Goal: Answer question/provide support

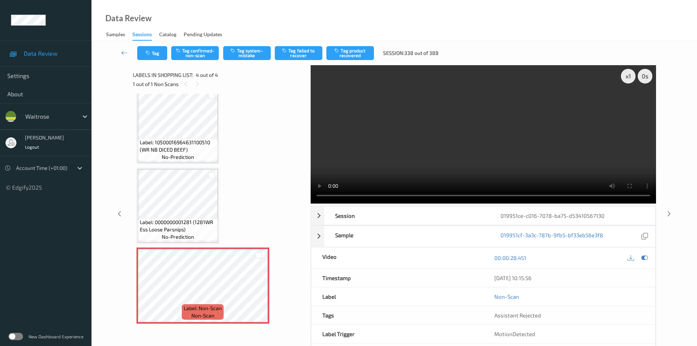
click at [382, 144] on video at bounding box center [483, 134] width 345 height 138
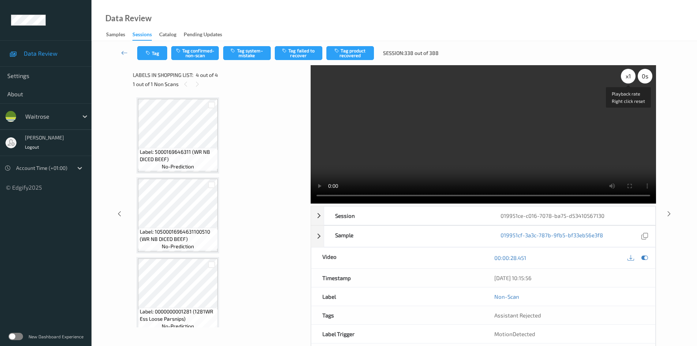
click at [624, 74] on div "x 1" at bounding box center [628, 76] width 15 height 15
click at [624, 74] on div "x 2" at bounding box center [628, 76] width 15 height 15
click at [432, 164] on video at bounding box center [483, 134] width 345 height 138
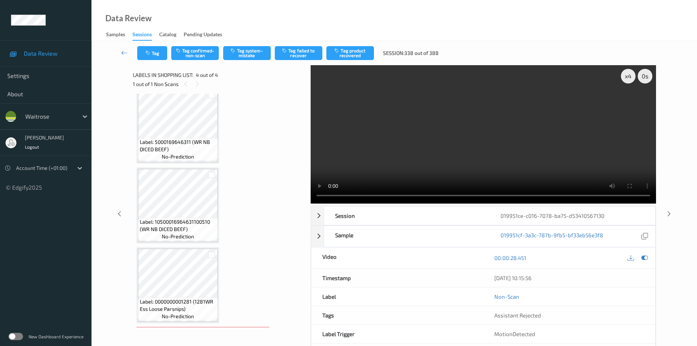
scroll to position [37, 0]
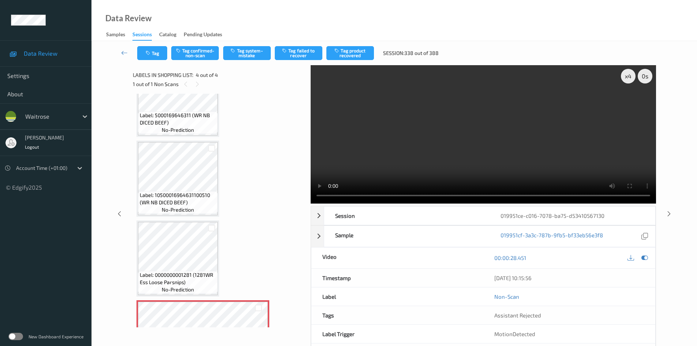
click at [434, 144] on video at bounding box center [483, 134] width 345 height 138
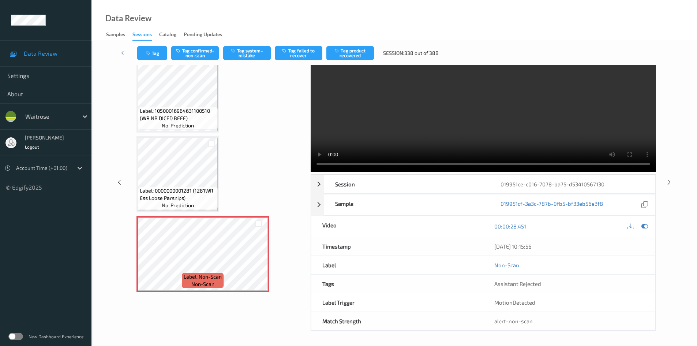
scroll to position [0, 0]
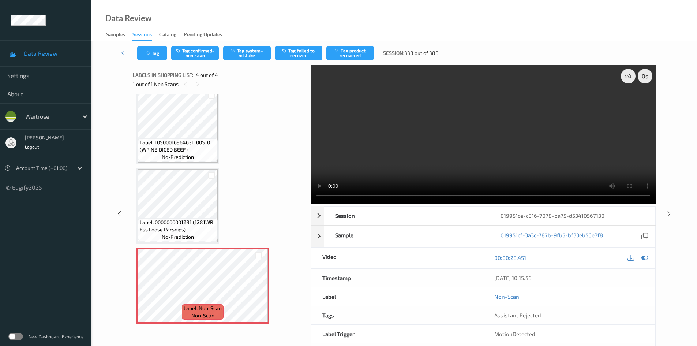
click at [484, 168] on video at bounding box center [483, 134] width 345 height 138
click at [422, 132] on video at bounding box center [483, 134] width 345 height 138
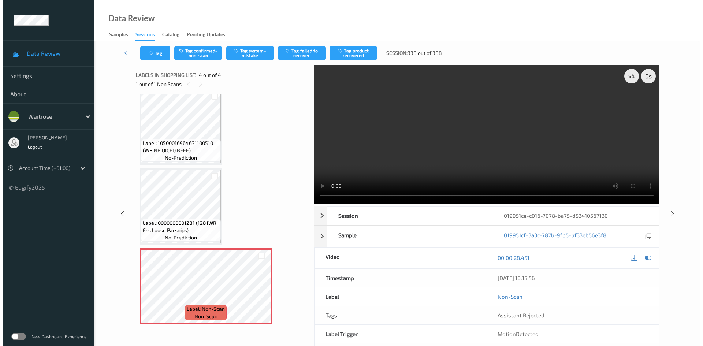
scroll to position [89, 0]
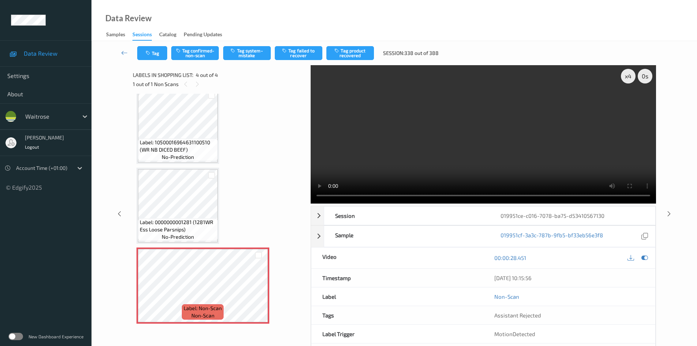
click at [256, 46] on div "Tag Tag confirmed-non-scan Tag system-mistake Tag failed to recover Tag product…" at bounding box center [394, 53] width 576 height 24
click at [252, 49] on button "Tag system-mistake" at bounding box center [247, 53] width 48 height 14
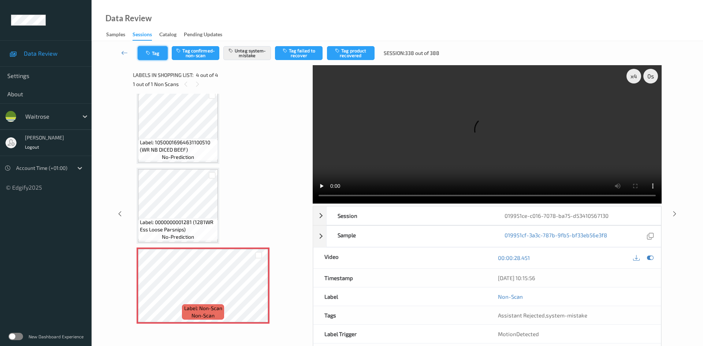
click at [159, 57] on button "Tag" at bounding box center [153, 53] width 30 height 14
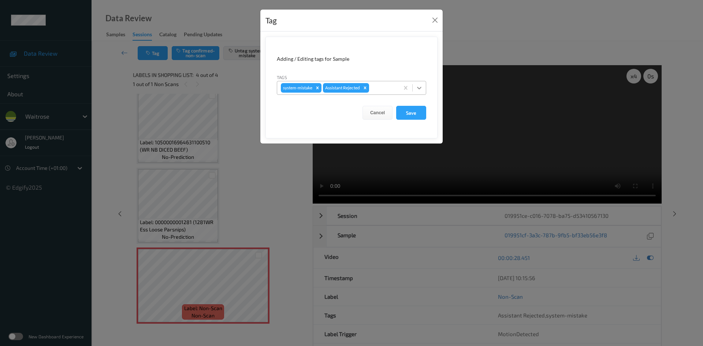
click at [421, 89] on icon at bounding box center [418, 87] width 7 height 7
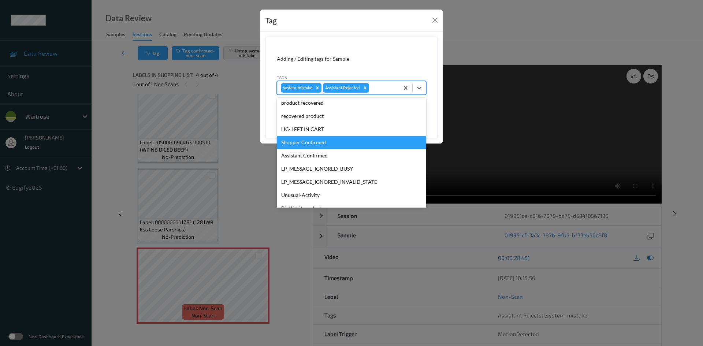
scroll to position [183, 0]
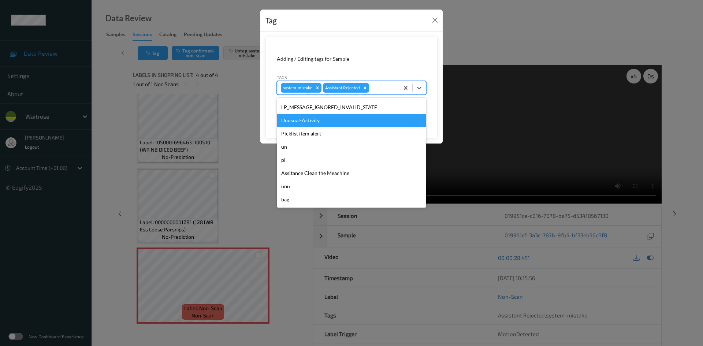
click at [307, 121] on div "Unusual-Activity" at bounding box center [351, 120] width 149 height 13
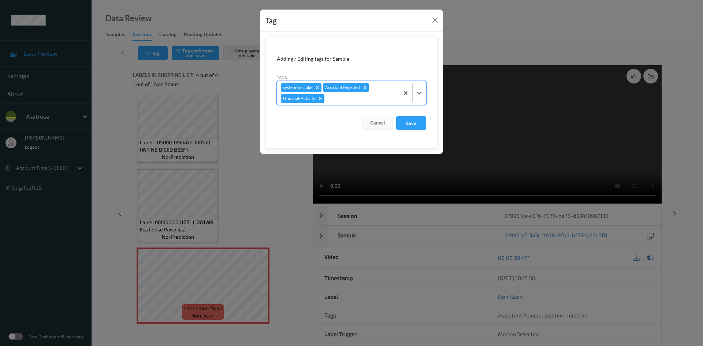
click at [418, 102] on div at bounding box center [412, 92] width 27 height 23
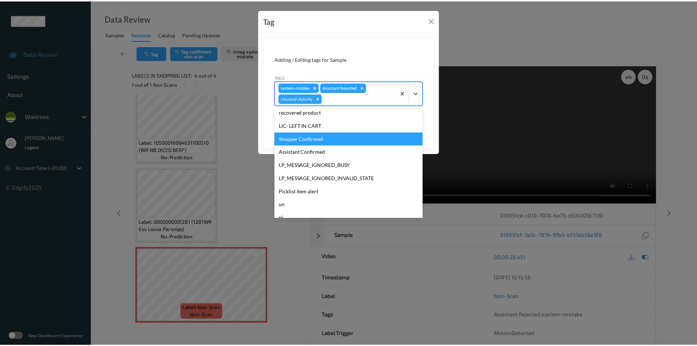
scroll to position [170, 0]
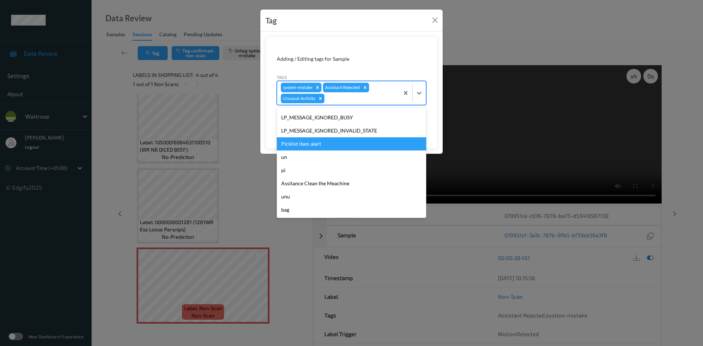
click at [307, 145] on div "Picklist item alert" at bounding box center [351, 143] width 149 height 13
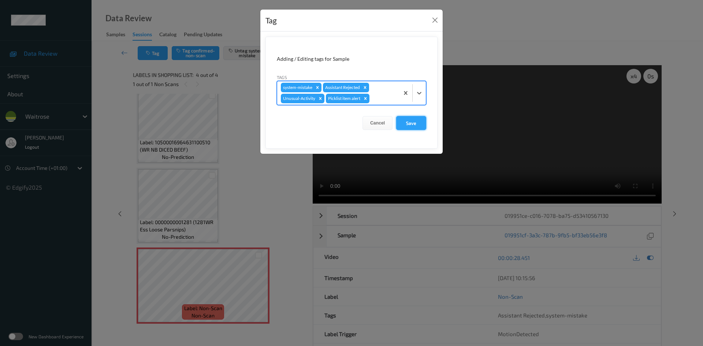
click at [417, 119] on button "Save" at bounding box center [411, 123] width 30 height 14
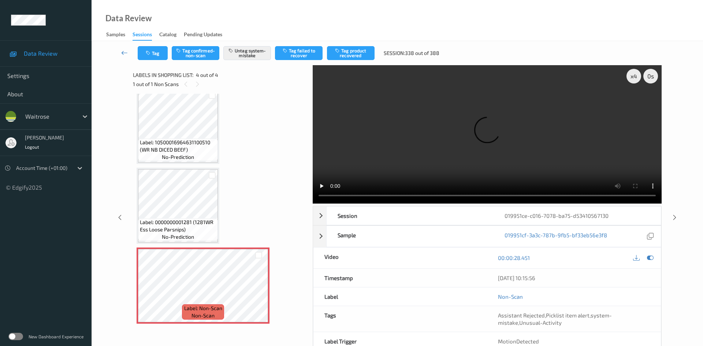
click at [121, 48] on link at bounding box center [125, 53] width 26 height 14
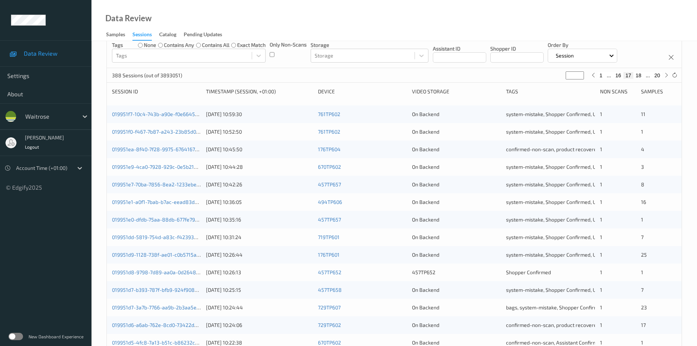
scroll to position [205, 0]
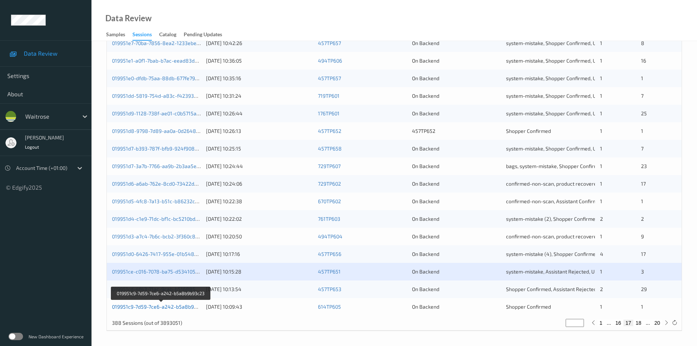
click at [141, 307] on link "019951c9-7d59-7ce6-a242-b5a8b9b93c23" at bounding box center [161, 306] width 99 height 6
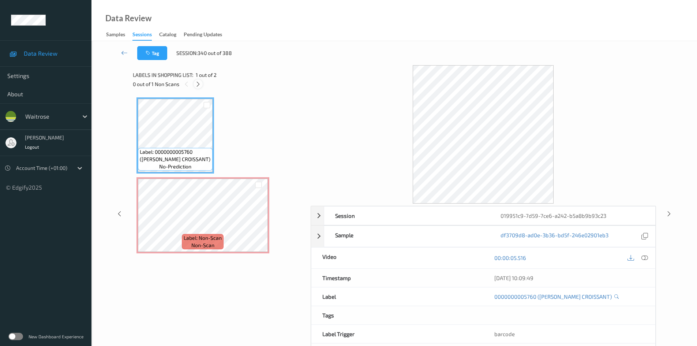
click at [198, 83] on icon at bounding box center [198, 84] width 6 height 7
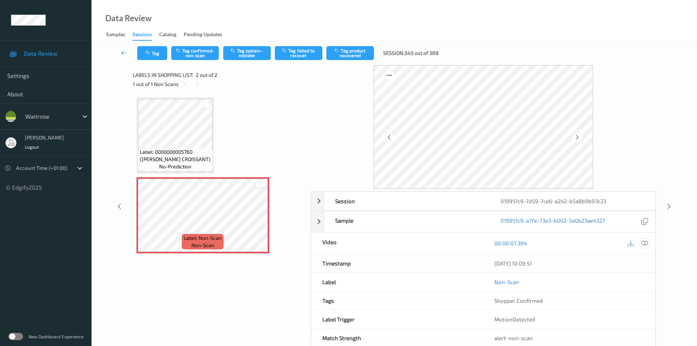
click at [645, 240] on icon at bounding box center [645, 243] width 7 height 7
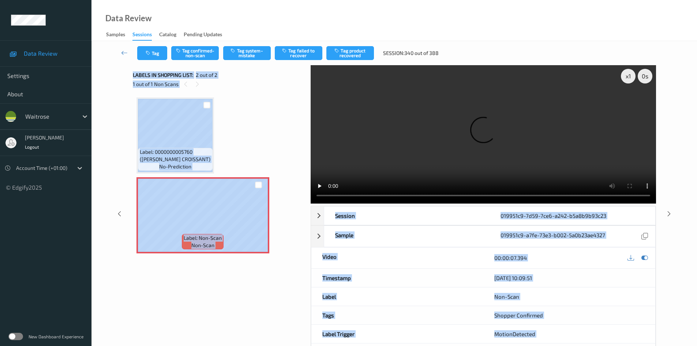
drag, startPoint x: 326, startPoint y: 205, endPoint x: 310, endPoint y: 201, distance: 16.6
click at [295, 206] on div "x 1 0 s Session 019951c9-7d59-7ce6-a242-b5a8b9b93c23 Session ID 019951c9-7d59-7…" at bounding box center [394, 213] width 523 height 297
click at [288, 199] on div "Label: 0000000005760 ([PERSON_NAME] CROISSANT) no-prediction Label: Non-Scan no…" at bounding box center [219, 175] width 165 height 156
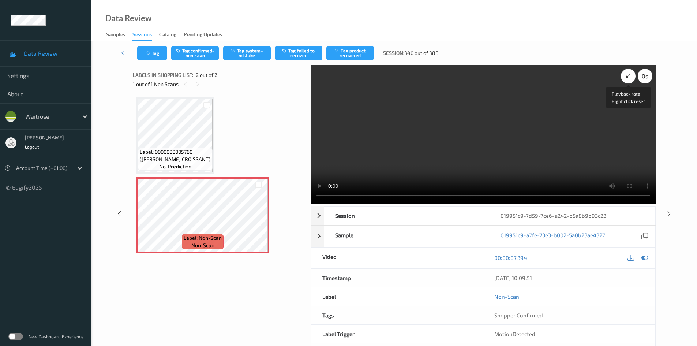
click at [632, 76] on div "x 1" at bounding box center [628, 76] width 15 height 15
click at [631, 74] on div "x 2" at bounding box center [628, 76] width 15 height 15
click at [431, 149] on video at bounding box center [483, 134] width 345 height 138
click at [241, 51] on button "Tag system-mistake" at bounding box center [247, 53] width 48 height 14
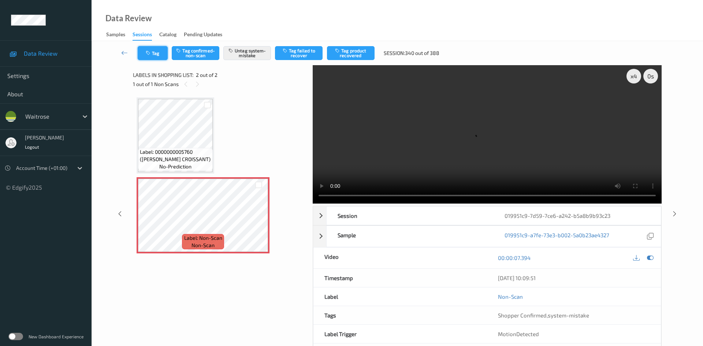
click at [152, 52] on icon "button" at bounding box center [149, 53] width 6 height 5
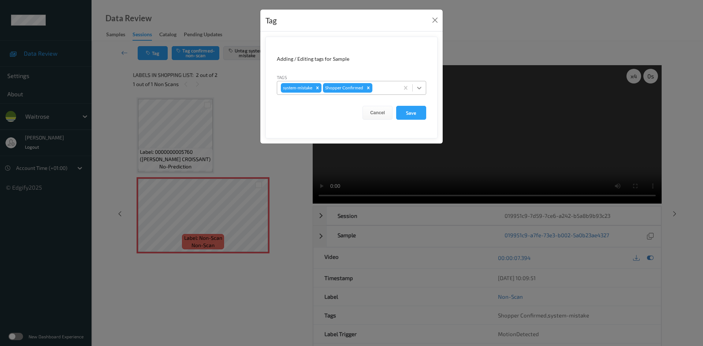
click at [422, 89] on icon at bounding box center [418, 87] width 7 height 7
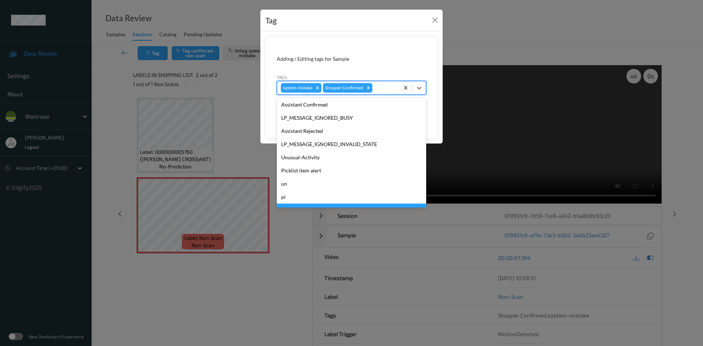
scroll to position [183, 0]
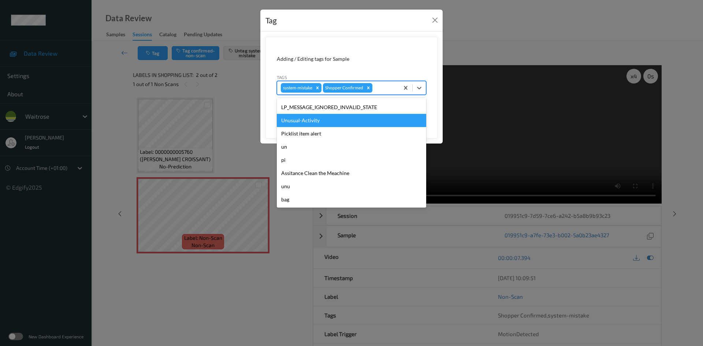
click at [330, 124] on div "Unusual-Activity" at bounding box center [351, 120] width 149 height 13
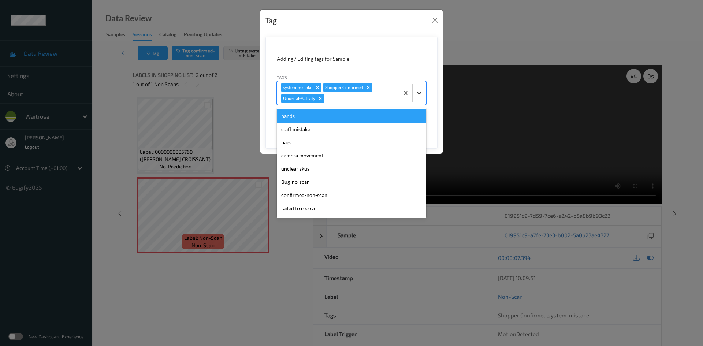
click at [422, 95] on icon at bounding box center [418, 92] width 7 height 7
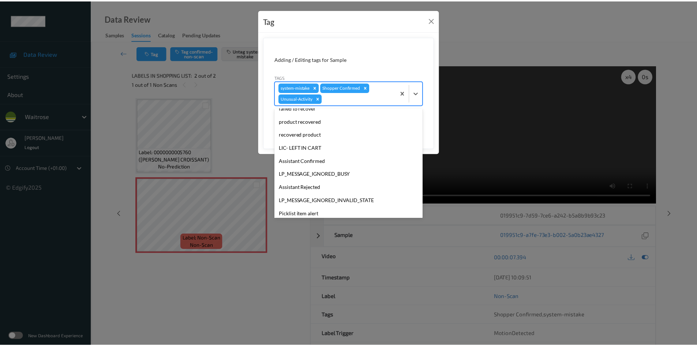
scroll to position [170, 0]
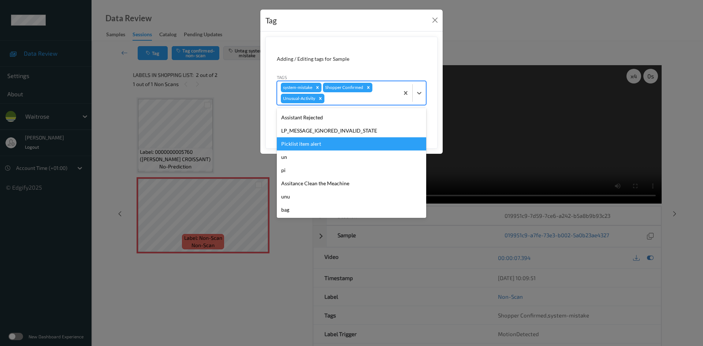
click at [311, 143] on div "Picklist item alert" at bounding box center [351, 143] width 149 height 13
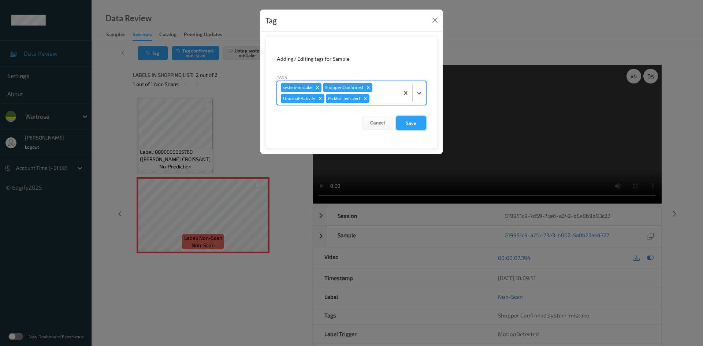
click at [412, 126] on button "Save" at bounding box center [411, 123] width 30 height 14
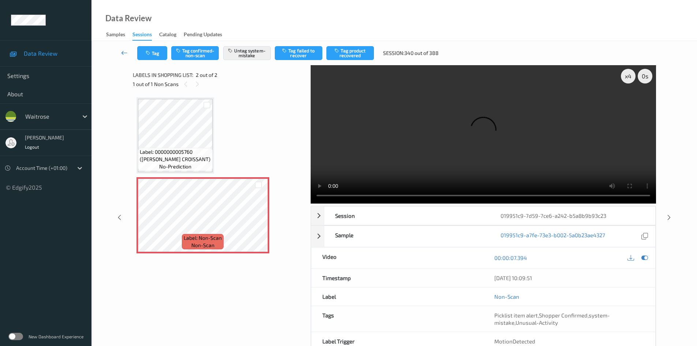
click at [121, 47] on link at bounding box center [125, 53] width 26 height 14
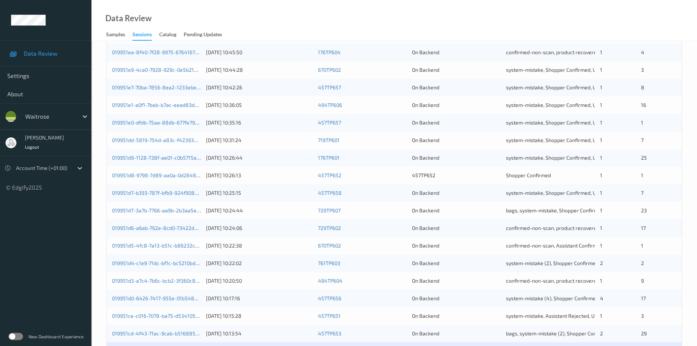
scroll to position [205, 0]
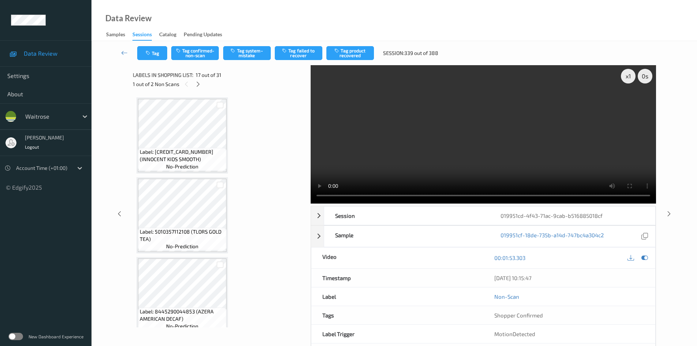
scroll to position [1200, 0]
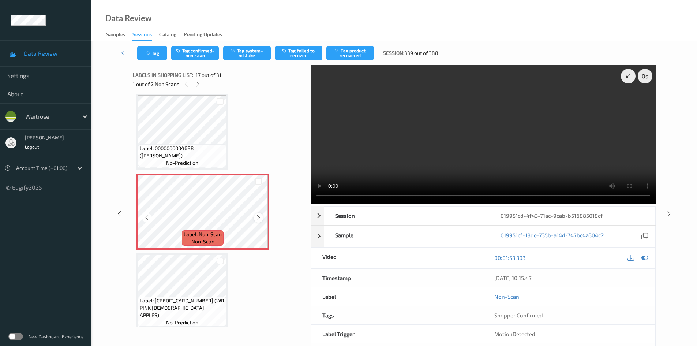
click at [258, 216] on icon at bounding box center [258, 217] width 6 height 7
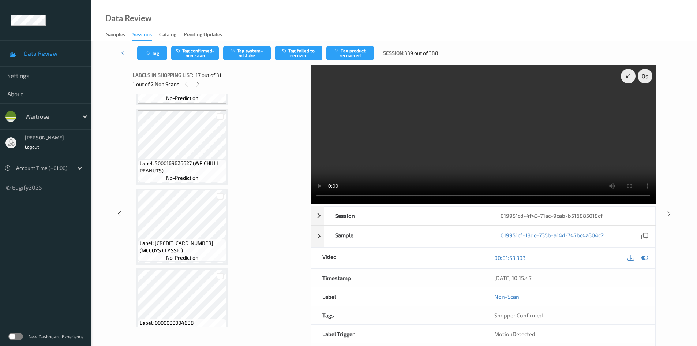
scroll to position [1017, 0]
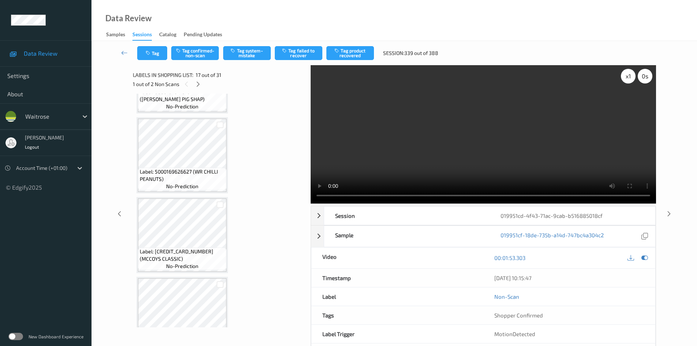
click at [631, 81] on div "x 1" at bounding box center [628, 76] width 15 height 15
click at [631, 81] on div "x 2" at bounding box center [628, 76] width 15 height 15
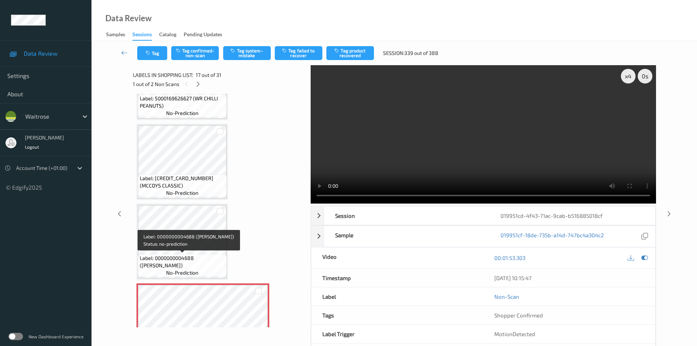
scroll to position [1054, 0]
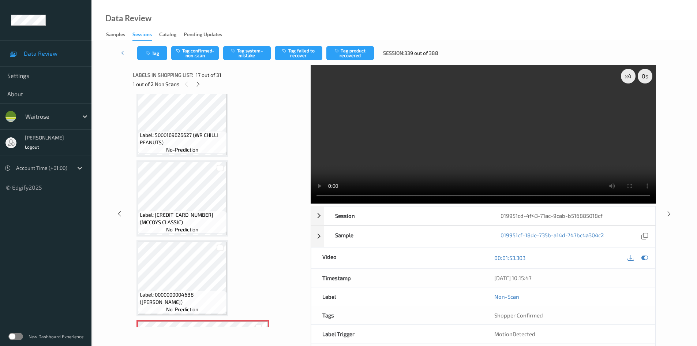
click at [401, 115] on video at bounding box center [483, 134] width 345 height 138
click at [626, 75] on div "x 4" at bounding box center [628, 76] width 15 height 15
click at [627, 78] on div "x 8" at bounding box center [628, 76] width 15 height 15
click at [629, 77] on div "x 1" at bounding box center [628, 76] width 15 height 15
click at [629, 78] on div "x 2" at bounding box center [628, 76] width 15 height 15
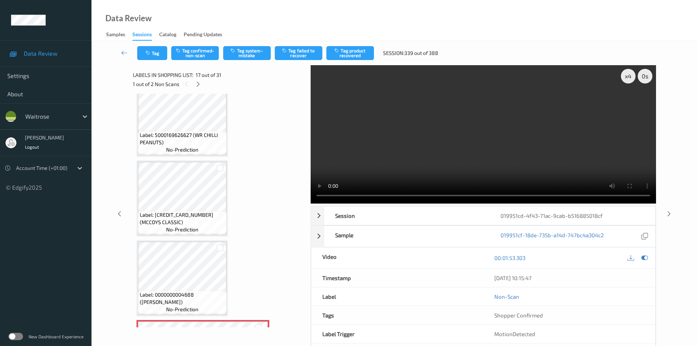
click at [393, 117] on video at bounding box center [483, 134] width 345 height 138
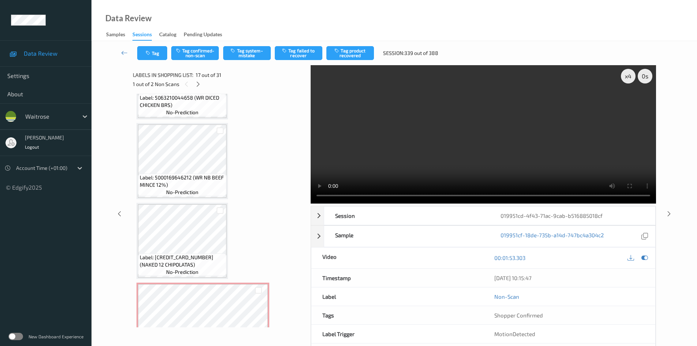
scroll to position [2243, 0]
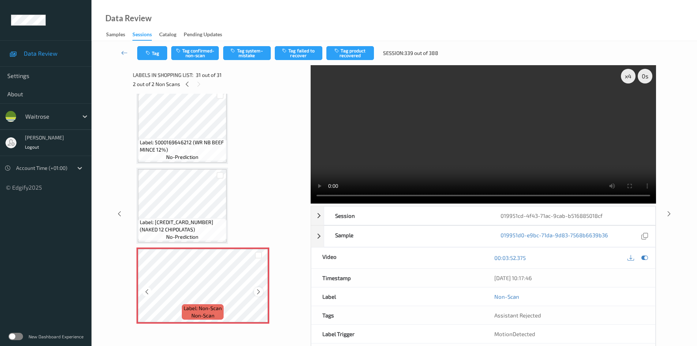
click at [257, 290] on icon at bounding box center [258, 291] width 6 height 7
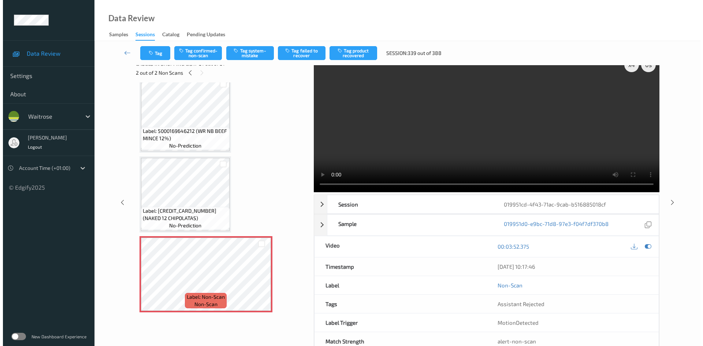
scroll to position [0, 0]
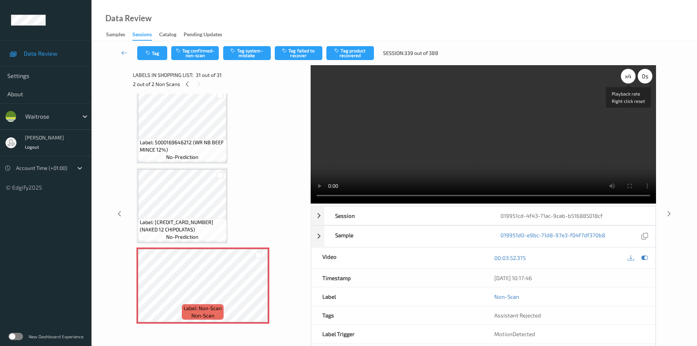
click at [630, 73] on div "x 4" at bounding box center [628, 76] width 15 height 15
click at [459, 128] on video at bounding box center [483, 134] width 345 height 138
click at [253, 55] on button "Tag system-mistake" at bounding box center [247, 53] width 48 height 14
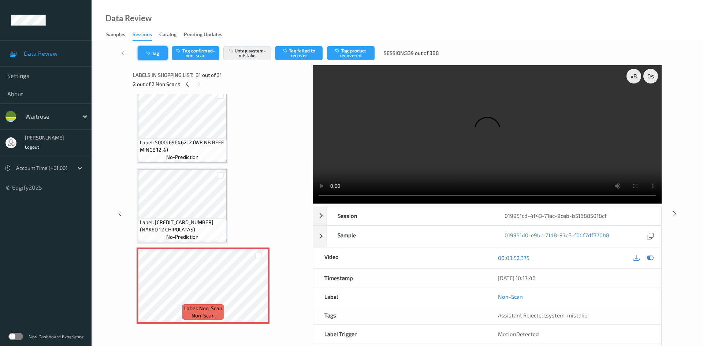
click at [157, 51] on button "Tag" at bounding box center [153, 53] width 30 height 14
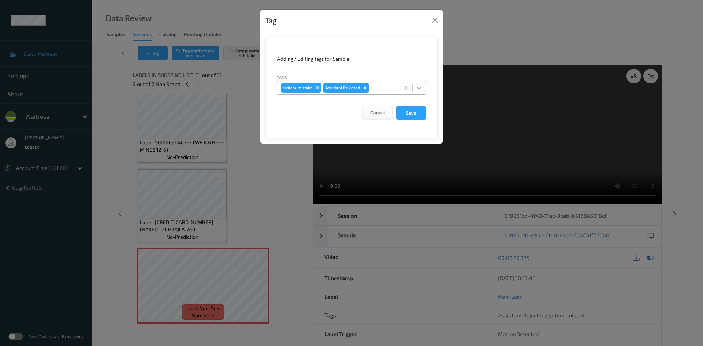
click at [417, 87] on icon at bounding box center [418, 87] width 7 height 7
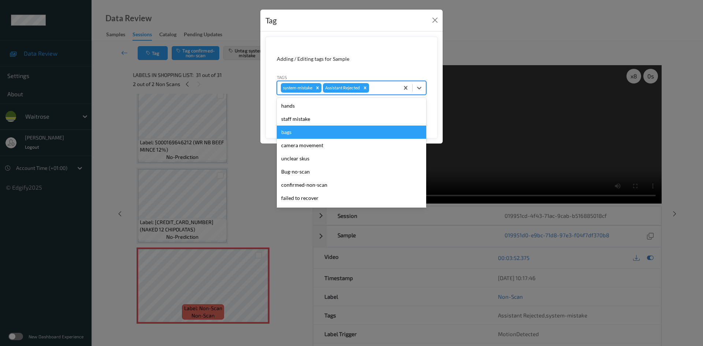
click at [282, 130] on div "bags" at bounding box center [351, 132] width 149 height 13
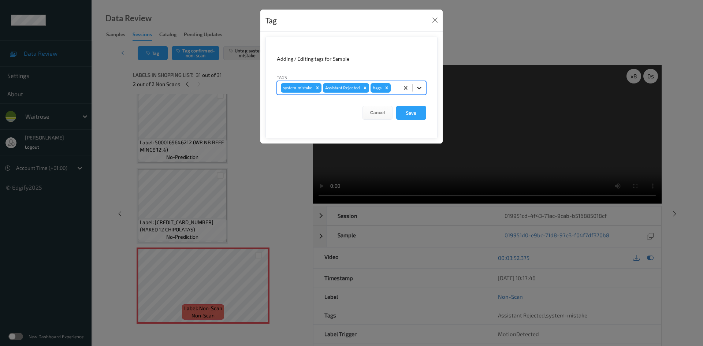
click at [421, 86] on icon at bounding box center [418, 87] width 7 height 7
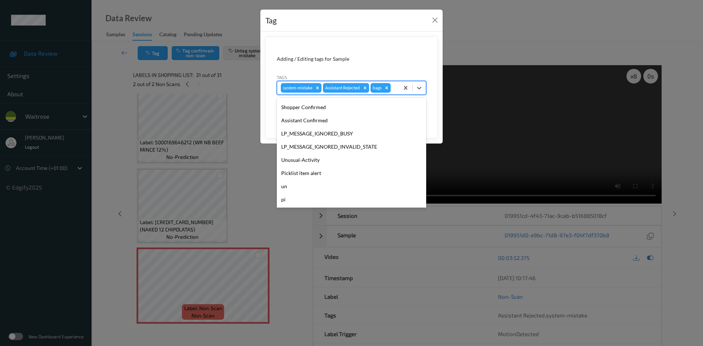
scroll to position [170, 0]
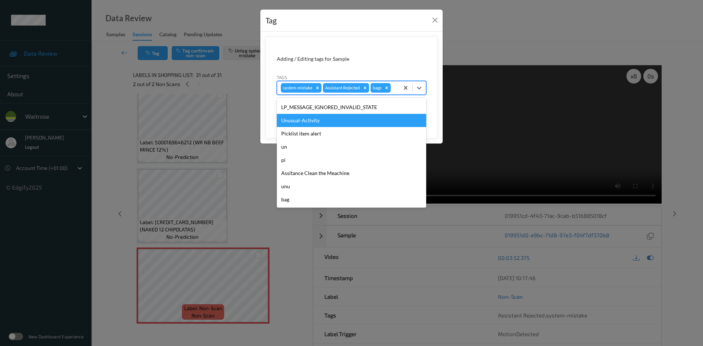
click at [331, 121] on div "Unusual-Activity" at bounding box center [351, 120] width 149 height 13
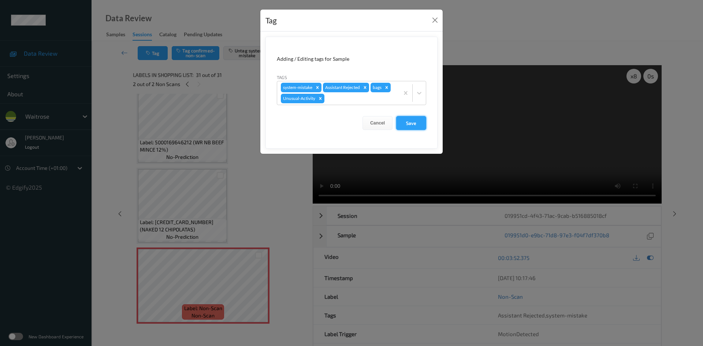
click at [400, 124] on button "Save" at bounding box center [411, 123] width 30 height 14
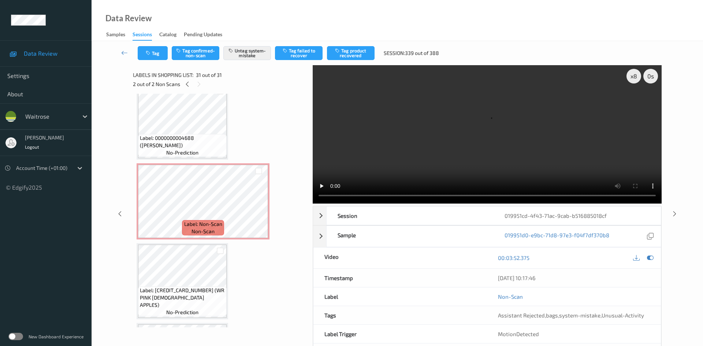
scroll to position [1219, 0]
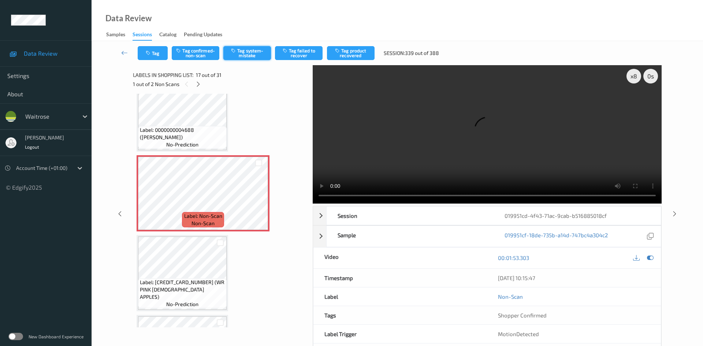
click at [246, 53] on button "Tag system-mistake" at bounding box center [247, 53] width 48 height 14
click at [149, 50] on button "Tag" at bounding box center [153, 53] width 30 height 14
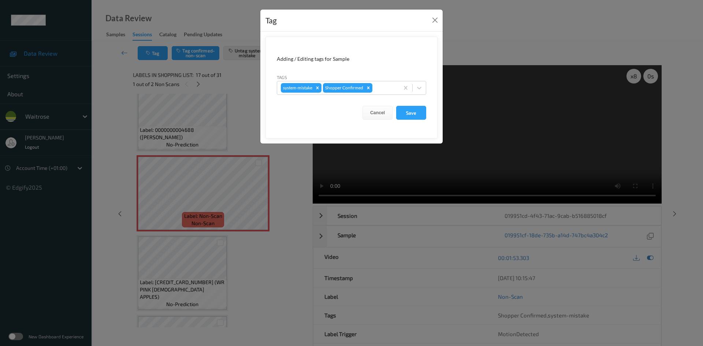
drag, startPoint x: 421, startPoint y: 88, endPoint x: 416, endPoint y: 95, distance: 8.5
click at [421, 88] on icon at bounding box center [418, 87] width 7 height 7
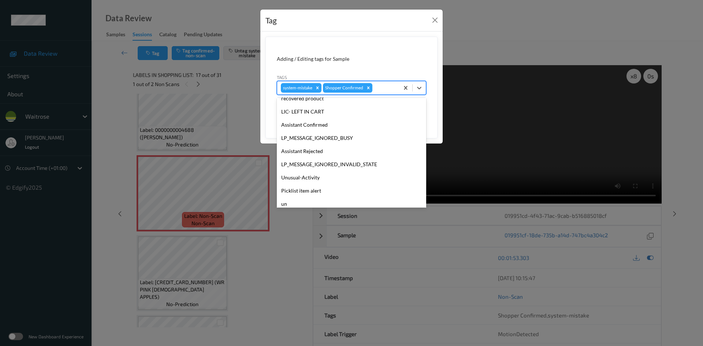
scroll to position [183, 0]
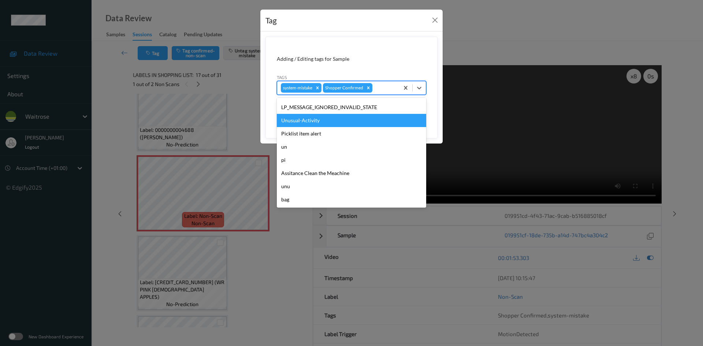
click at [309, 121] on div "Unusual-Activity" at bounding box center [351, 120] width 149 height 13
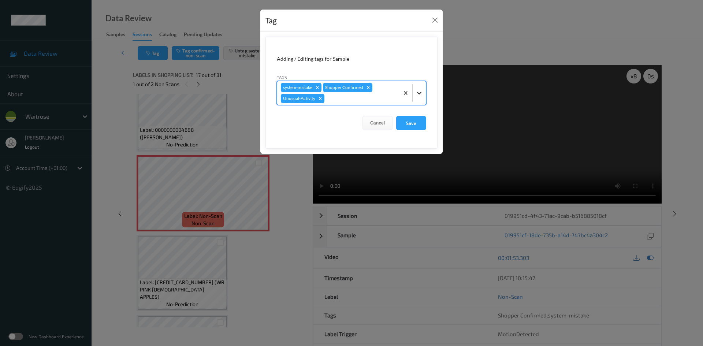
click at [419, 93] on icon at bounding box center [418, 92] width 7 height 7
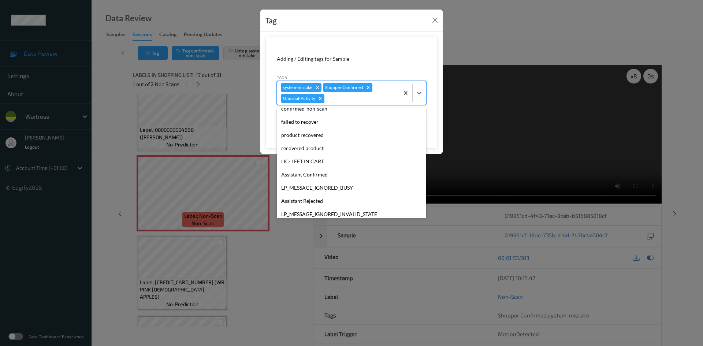
scroll to position [170, 0]
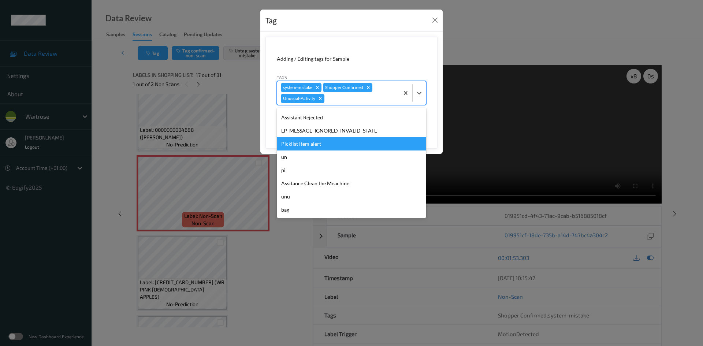
click at [322, 145] on div "Picklist item alert" at bounding box center [351, 143] width 149 height 13
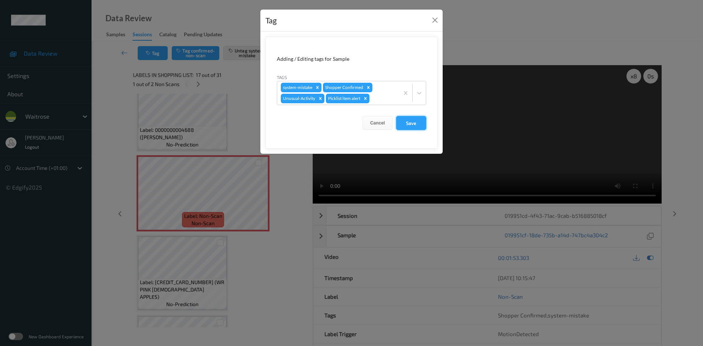
click at [406, 122] on button "Save" at bounding box center [411, 123] width 30 height 14
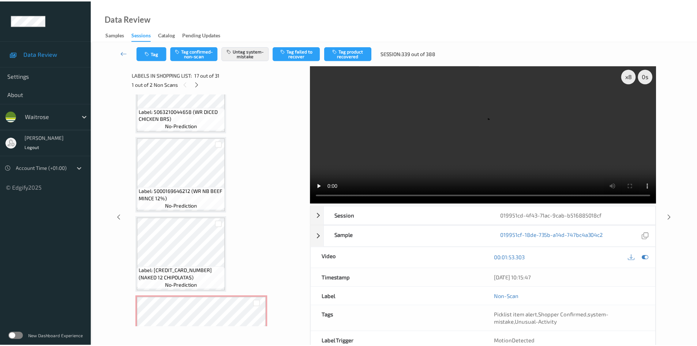
scroll to position [2243, 0]
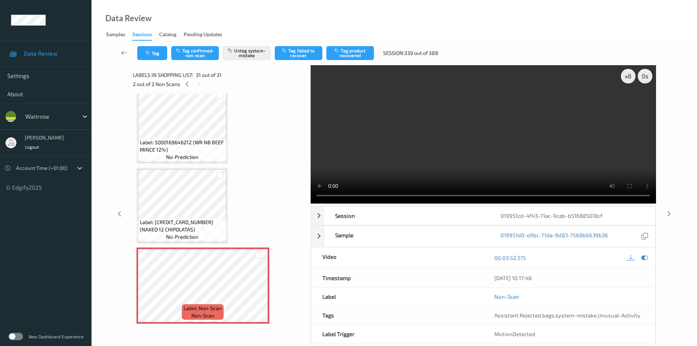
click at [120, 48] on link at bounding box center [125, 53] width 26 height 14
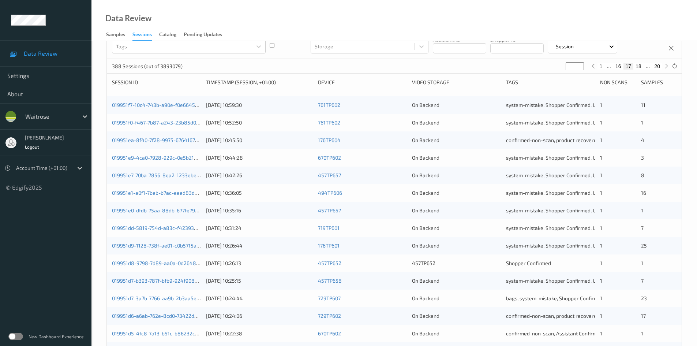
scroll to position [205, 0]
